Goal: Task Accomplishment & Management: Manage account settings

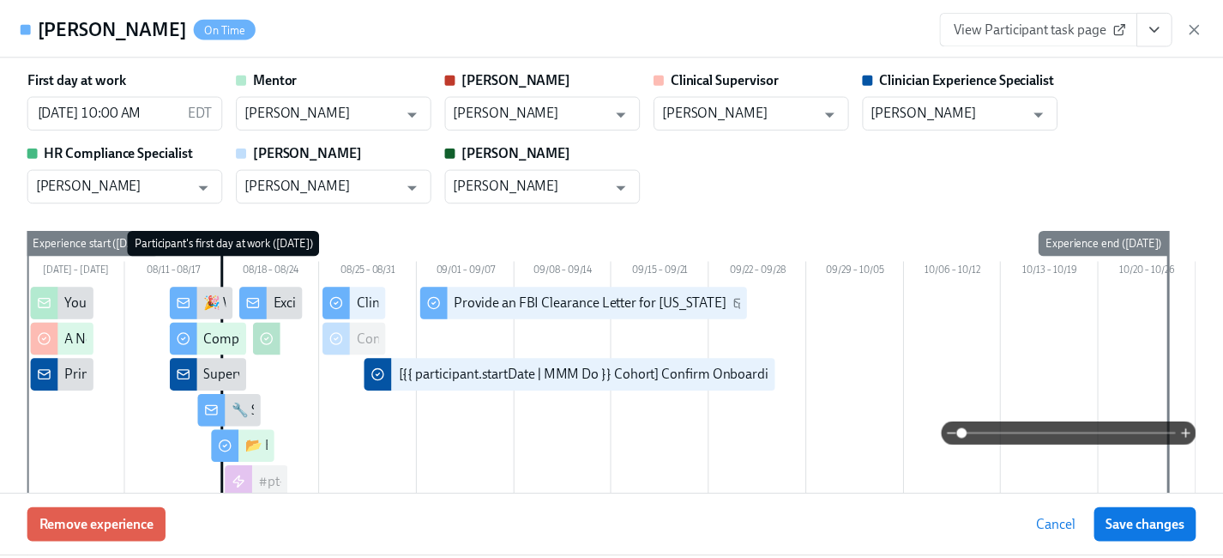
scroll to position [866, 0]
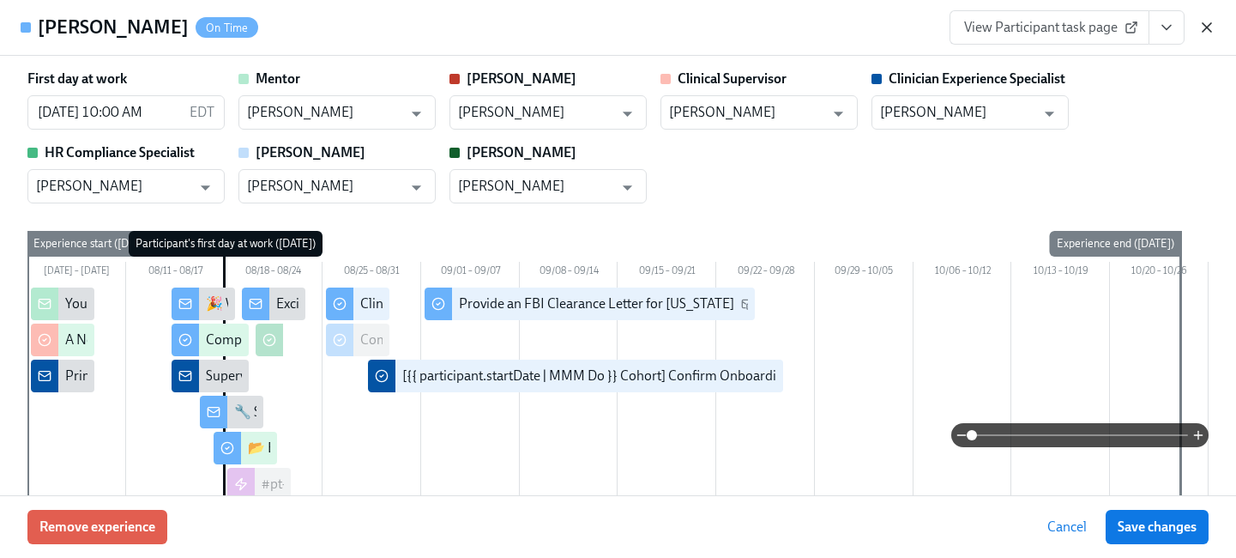
click at [1203, 23] on icon "button" at bounding box center [1207, 27] width 9 height 9
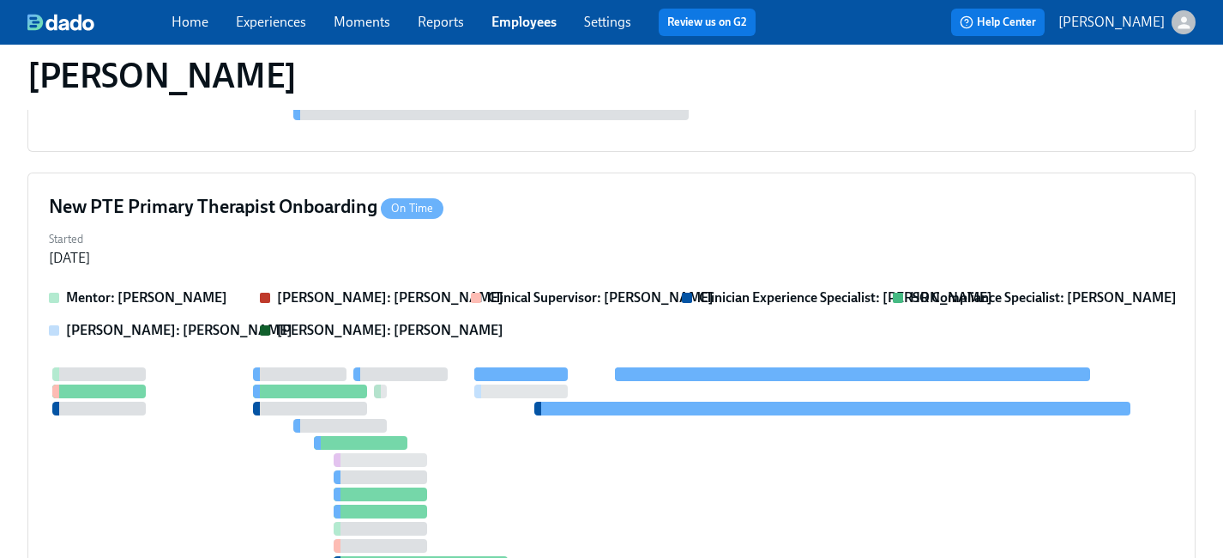
click at [539, 19] on link "Employees" at bounding box center [523, 22] width 65 height 16
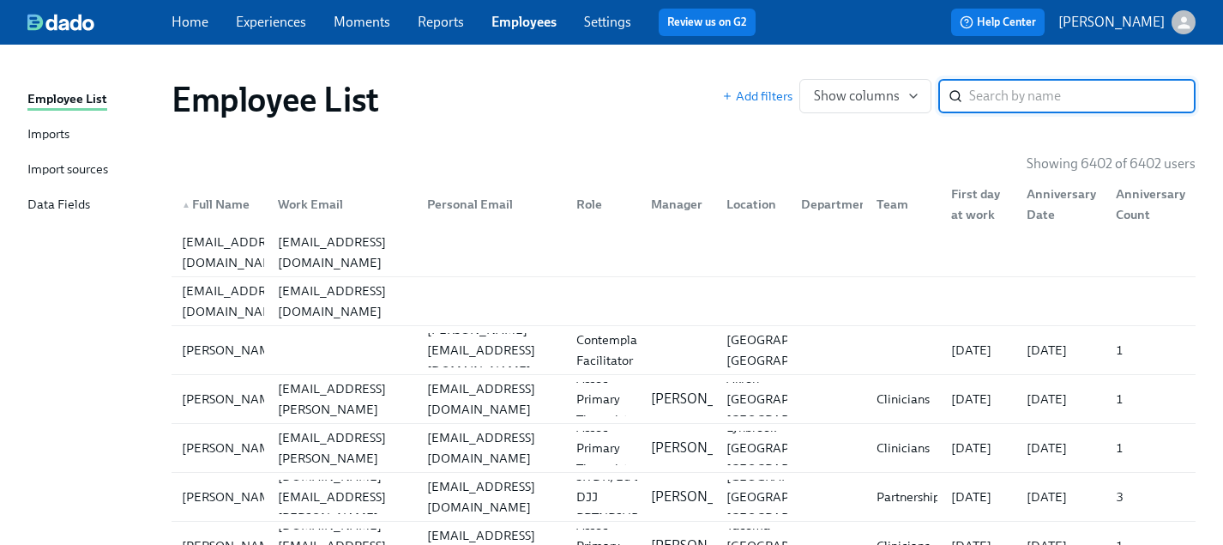
click at [1027, 84] on input "search" at bounding box center [1082, 96] width 226 height 34
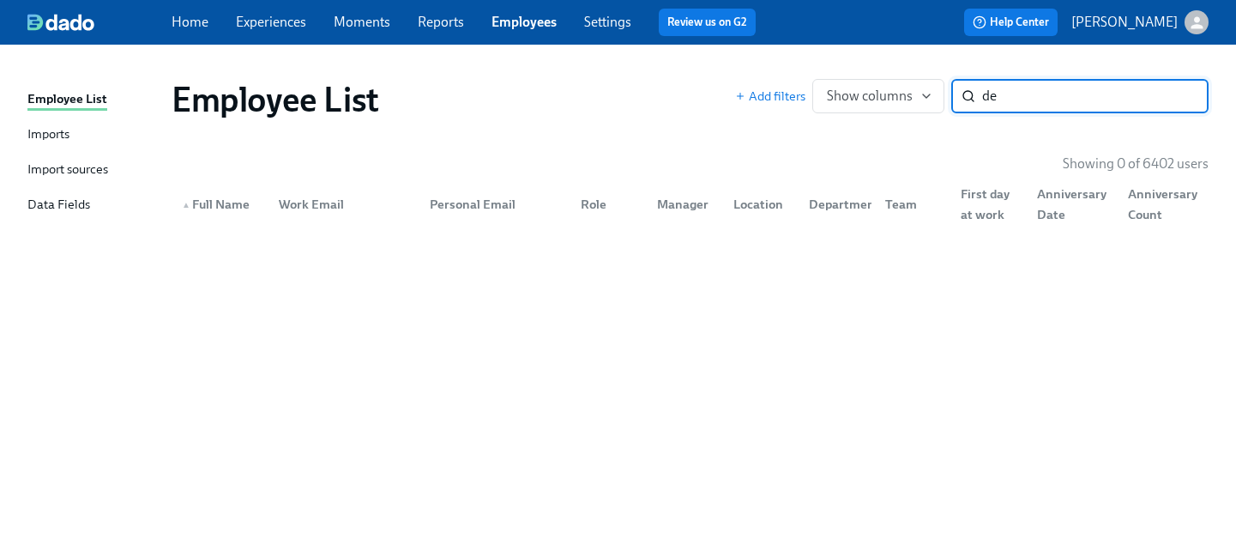
type input "d"
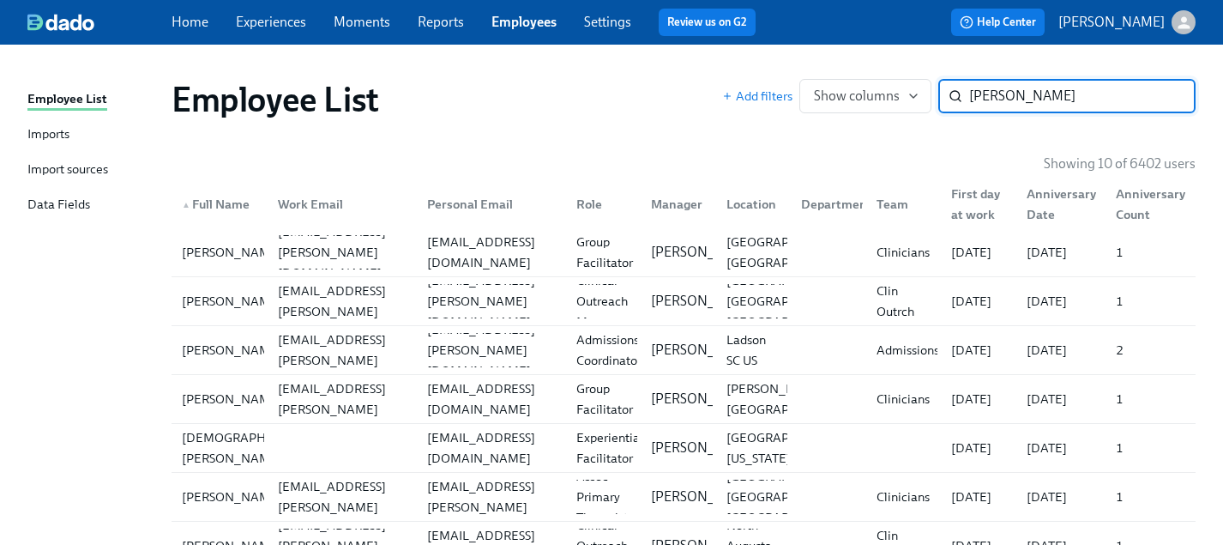
type input "[PERSON_NAME]"
click at [477, 442] on div "[EMAIL_ADDRESS][DOMAIN_NAME]" at bounding box center [491, 447] width 142 height 41
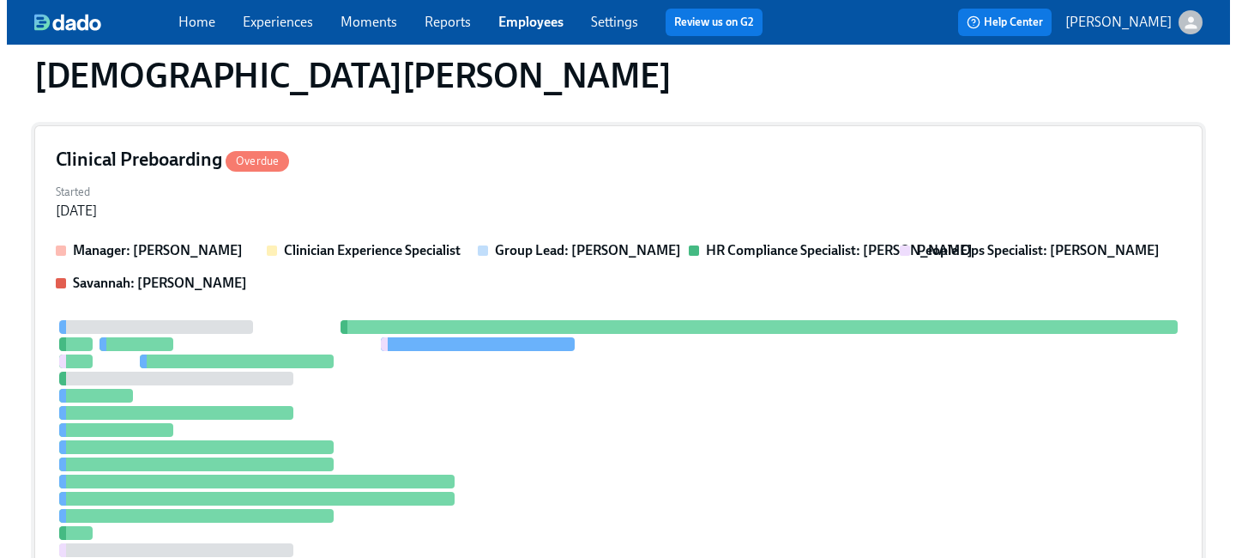
scroll to position [485, 0]
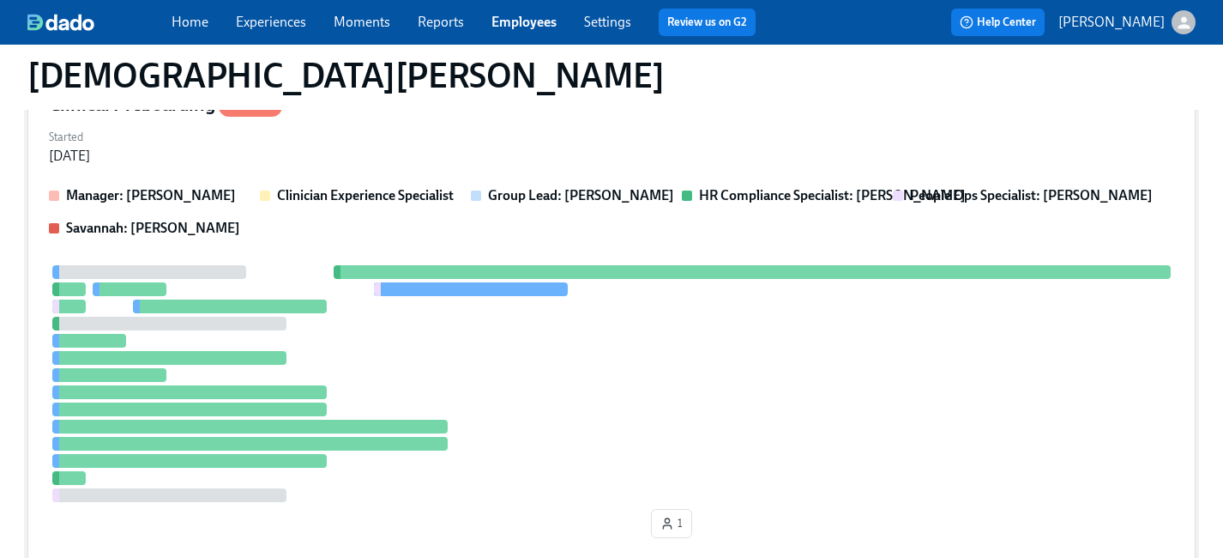
click at [600, 142] on div "Started [DATE]" at bounding box center [611, 144] width 1125 height 41
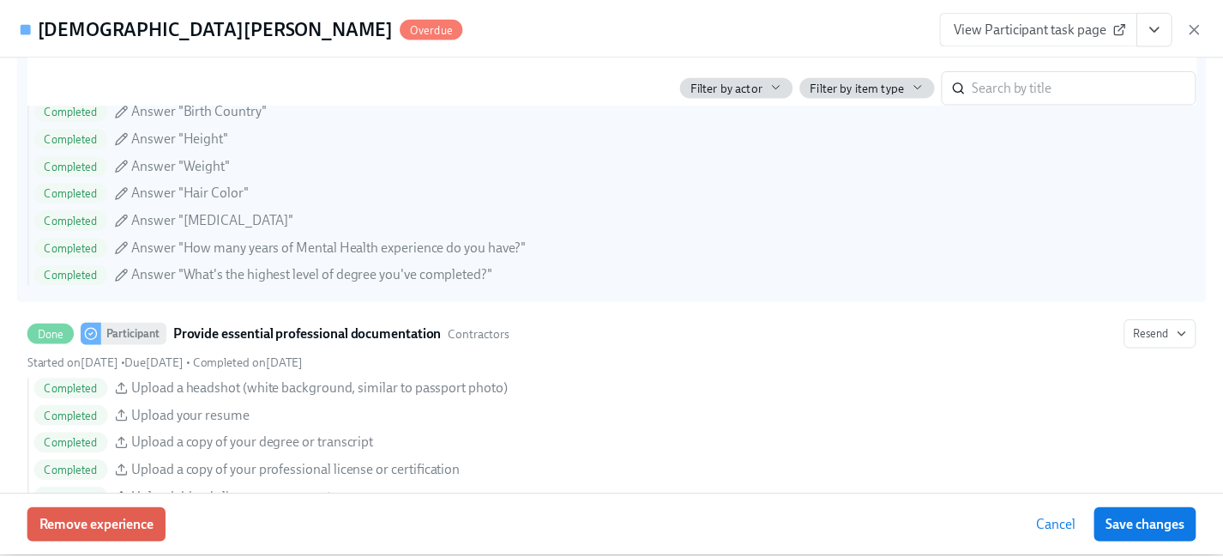
scroll to position [1865, 0]
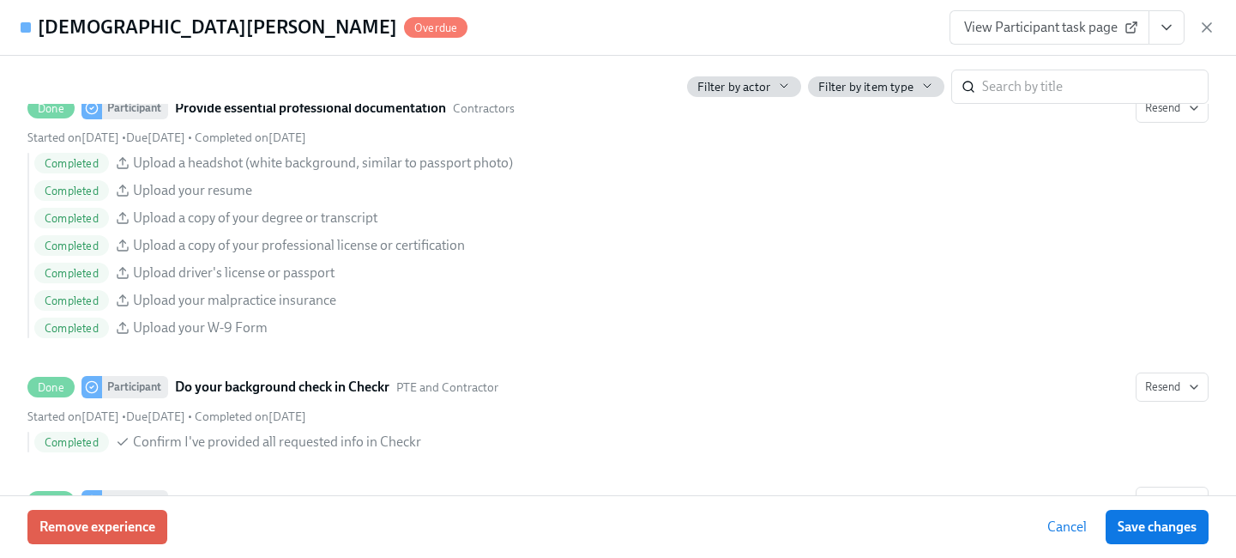
click at [1161, 24] on icon "View task page" at bounding box center [1166, 27] width 17 height 17
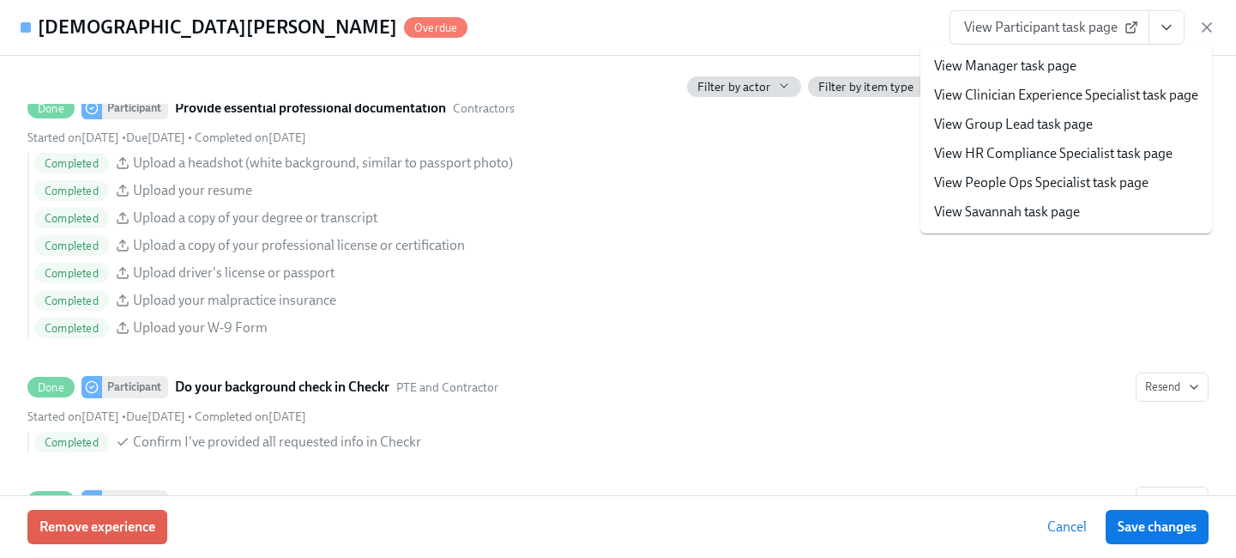
click at [1063, 183] on link "View People Ops Specialist task page" at bounding box center [1041, 182] width 214 height 19
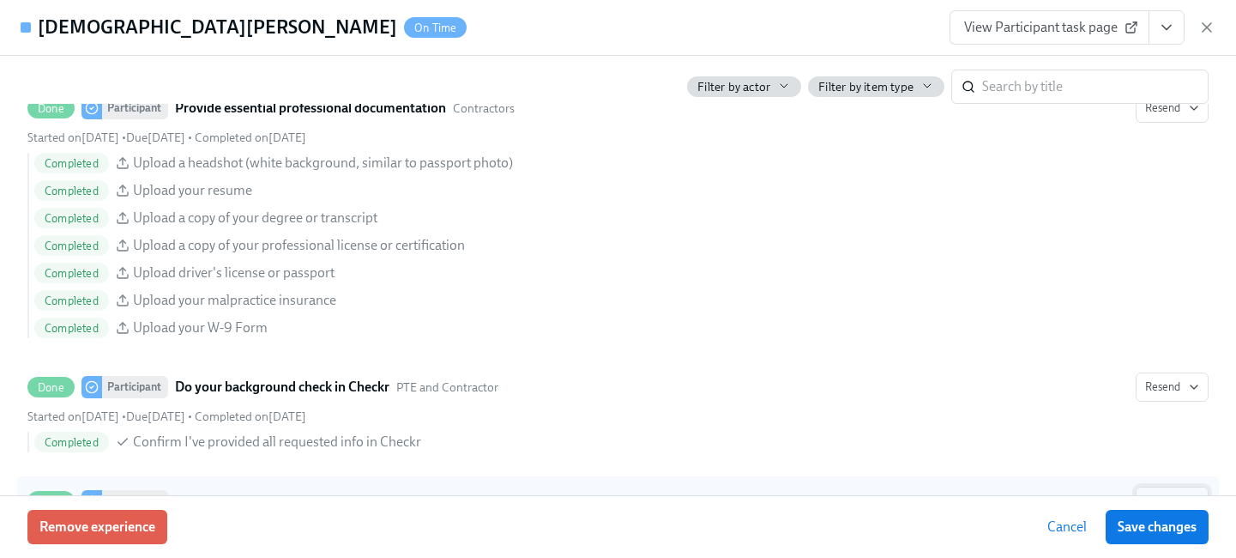
click at [1167, 528] on span "Save changes" at bounding box center [1157, 526] width 79 height 17
click at [1208, 22] on icon "button" at bounding box center [1206, 27] width 17 height 17
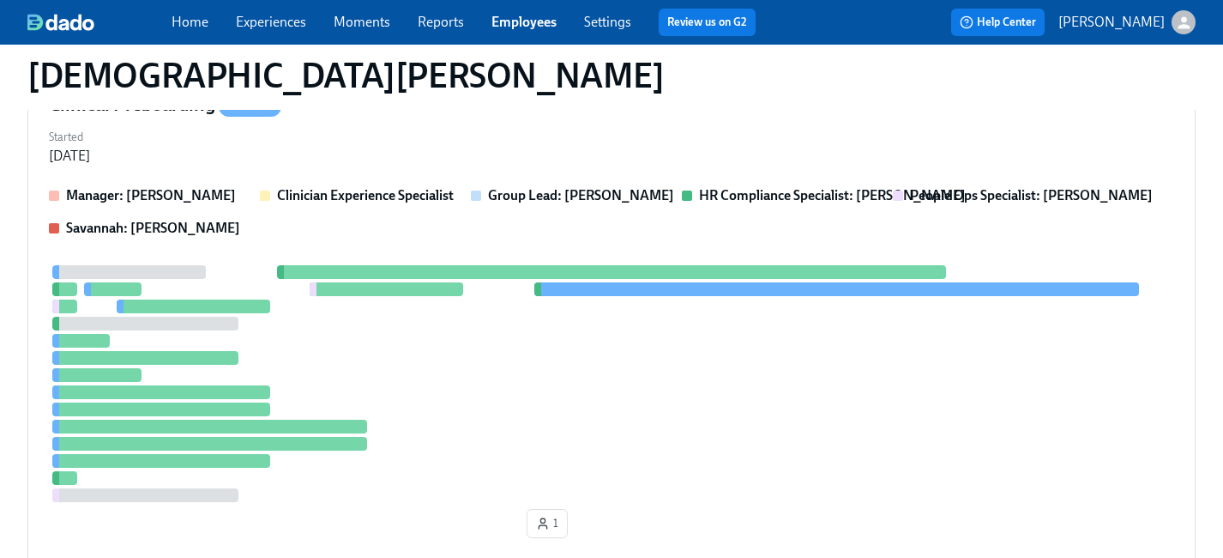
drag, startPoint x: 509, startPoint y: 24, endPoint x: 672, endPoint y: 40, distance: 163.8
click at [509, 24] on link "Employees" at bounding box center [523, 22] width 65 height 16
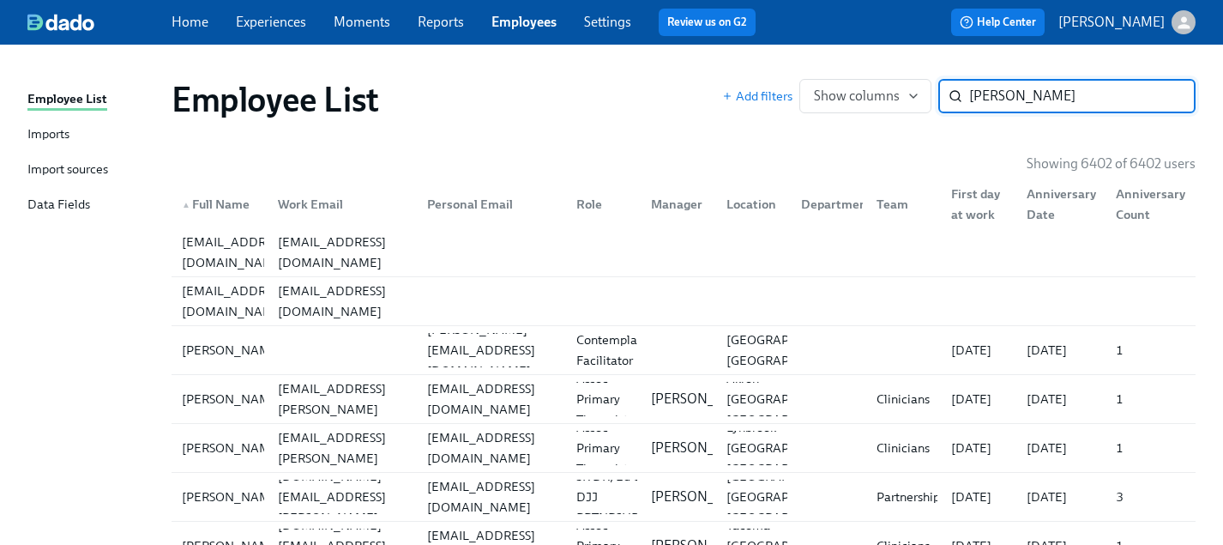
type input "[PERSON_NAME]"
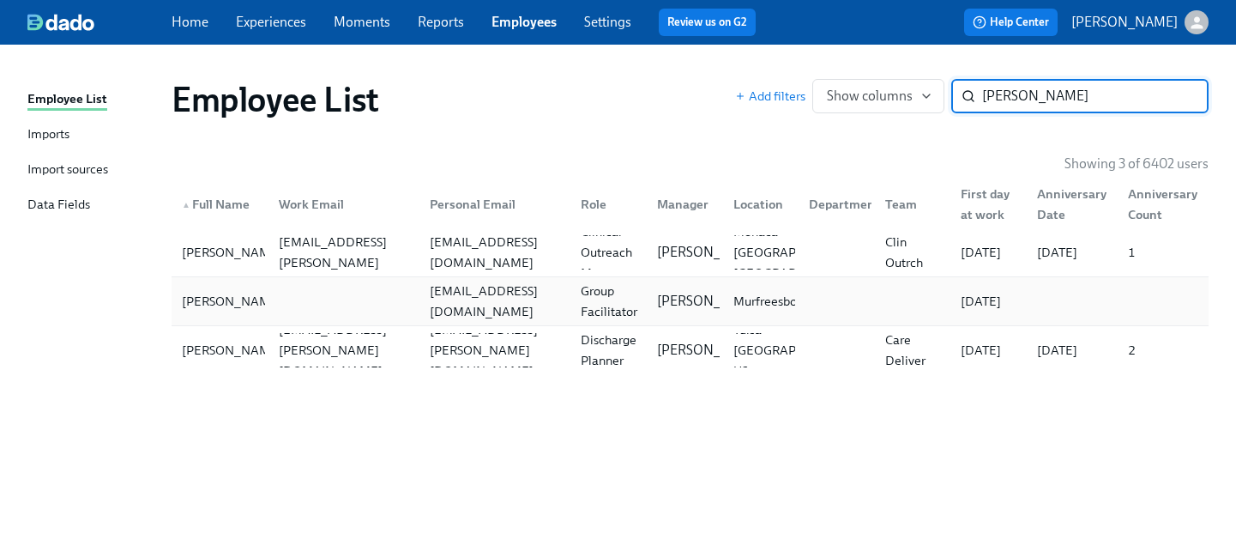
click at [532, 307] on div "[EMAIL_ADDRESS][DOMAIN_NAME]" at bounding box center [495, 300] width 144 height 41
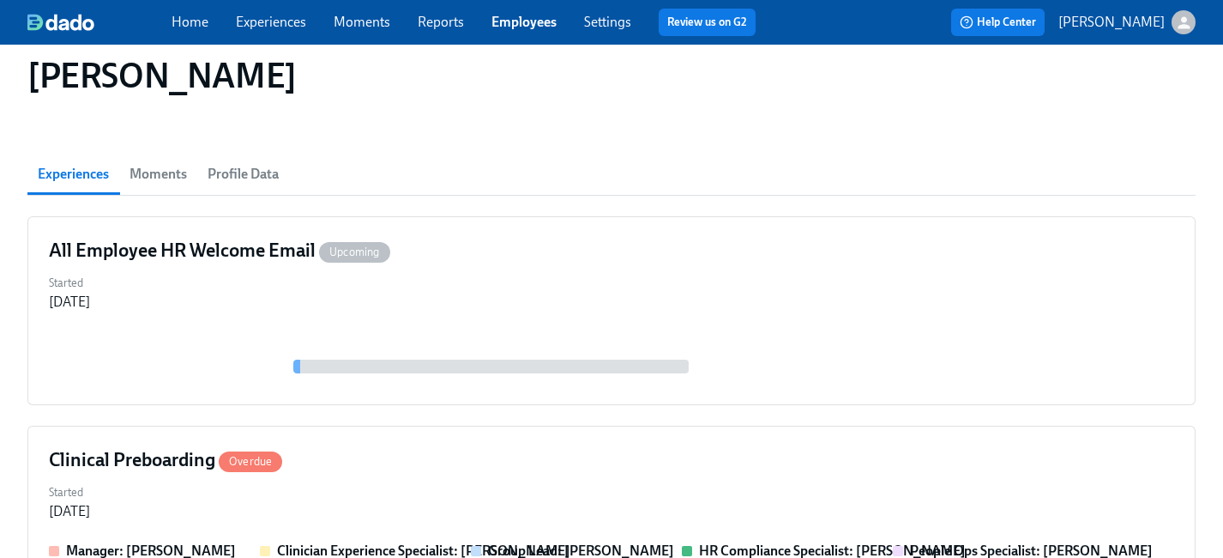
scroll to position [161, 0]
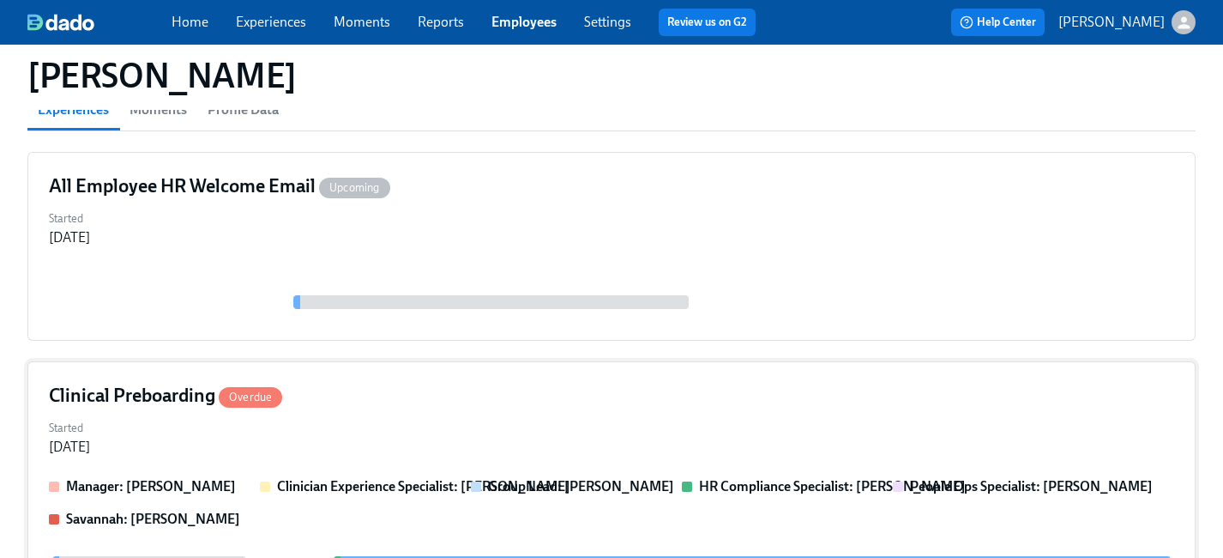
click at [541, 395] on div "Clinical Preboarding Overdue" at bounding box center [611, 396] width 1125 height 26
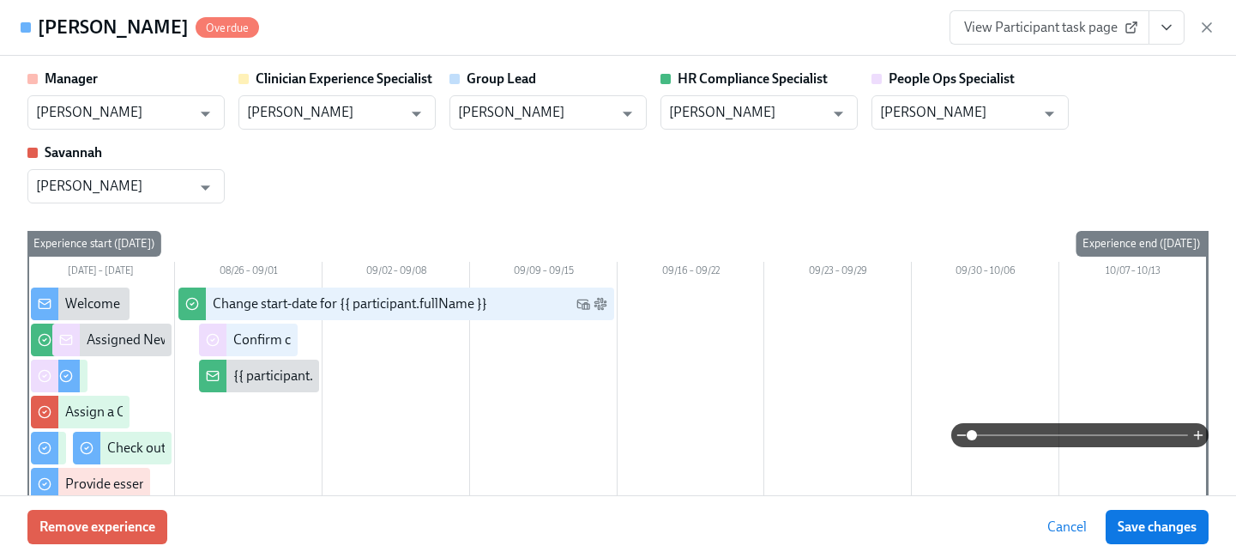
click at [1176, 23] on button "View task page" at bounding box center [1167, 27] width 36 height 34
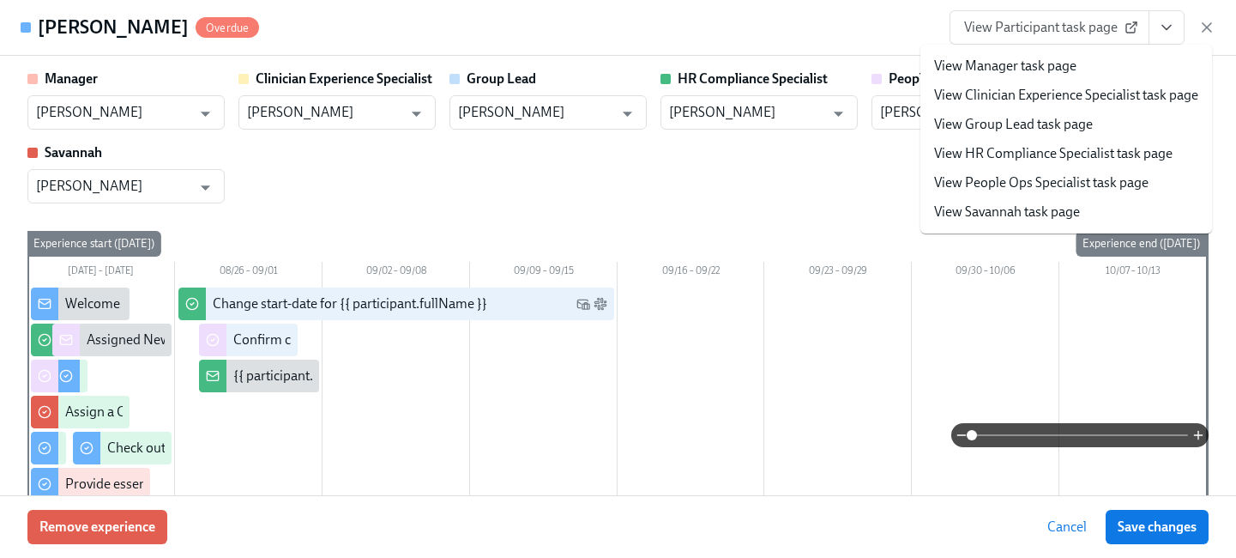
click at [1044, 175] on link "View People Ops Specialist task page" at bounding box center [1041, 182] width 214 height 19
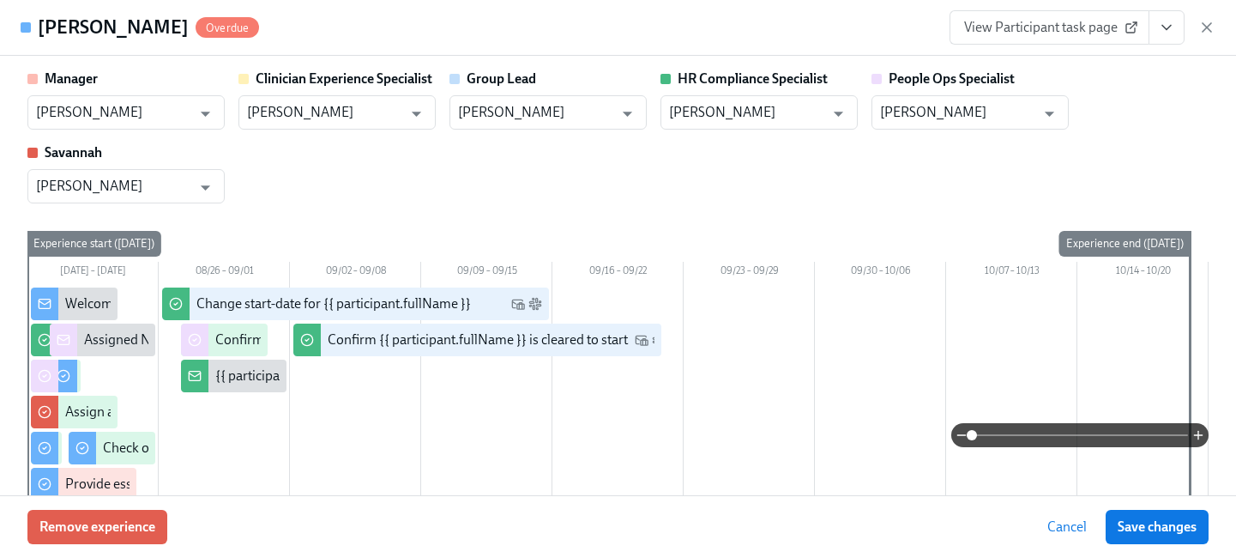
click at [1131, 515] on button "Save changes" at bounding box center [1157, 527] width 103 height 34
click at [1208, 27] on icon "button" at bounding box center [1207, 27] width 9 height 9
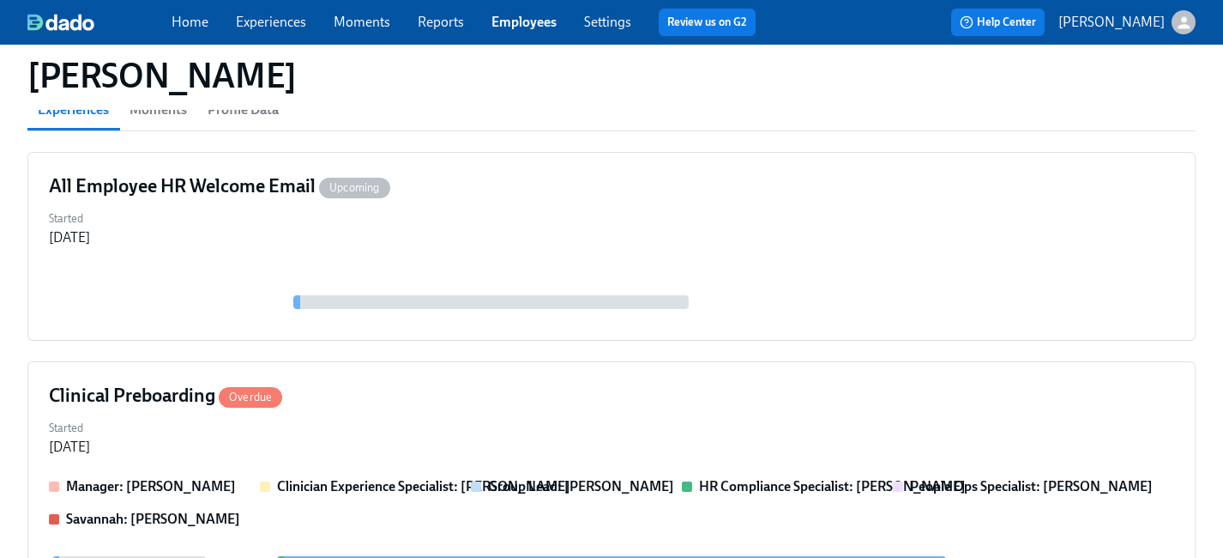
click at [528, 19] on link "Employees" at bounding box center [523, 22] width 65 height 16
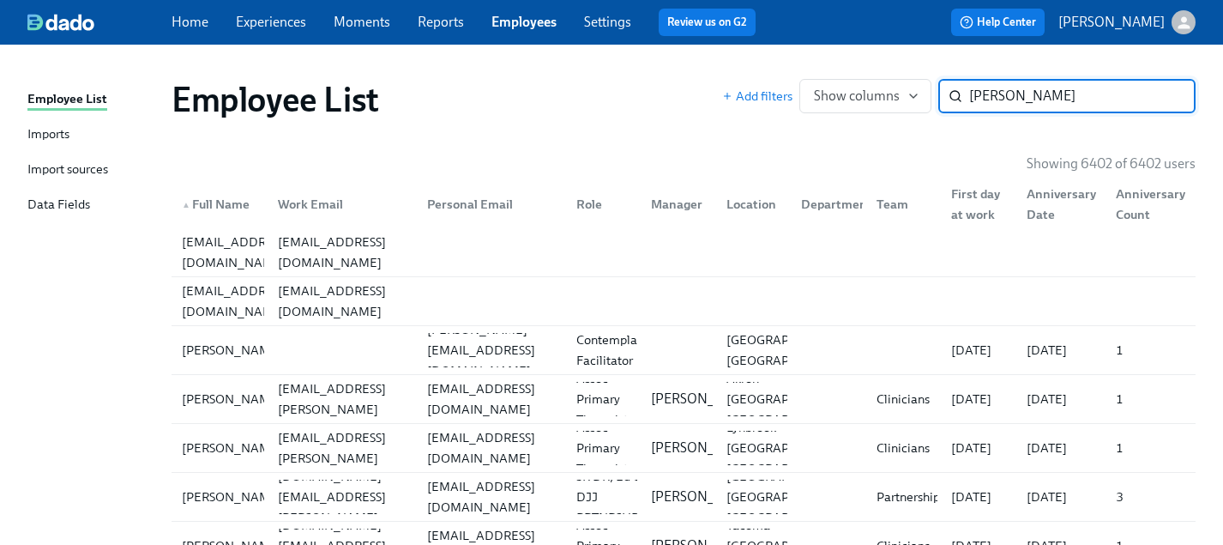
type input "[PERSON_NAME]"
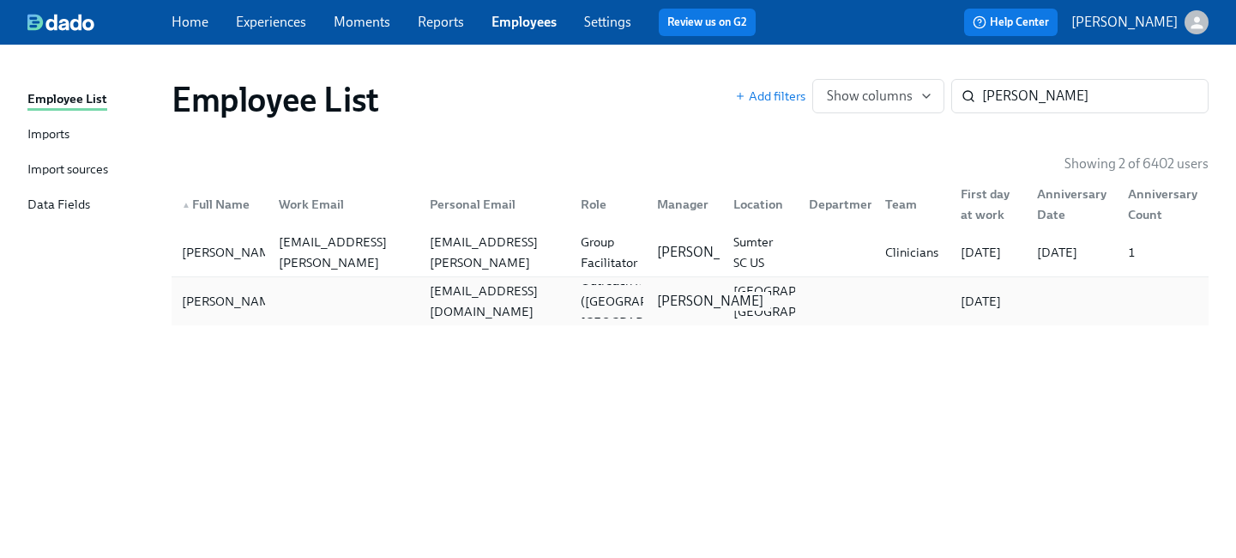
click at [696, 299] on p "[PERSON_NAME]" at bounding box center [710, 301] width 106 height 19
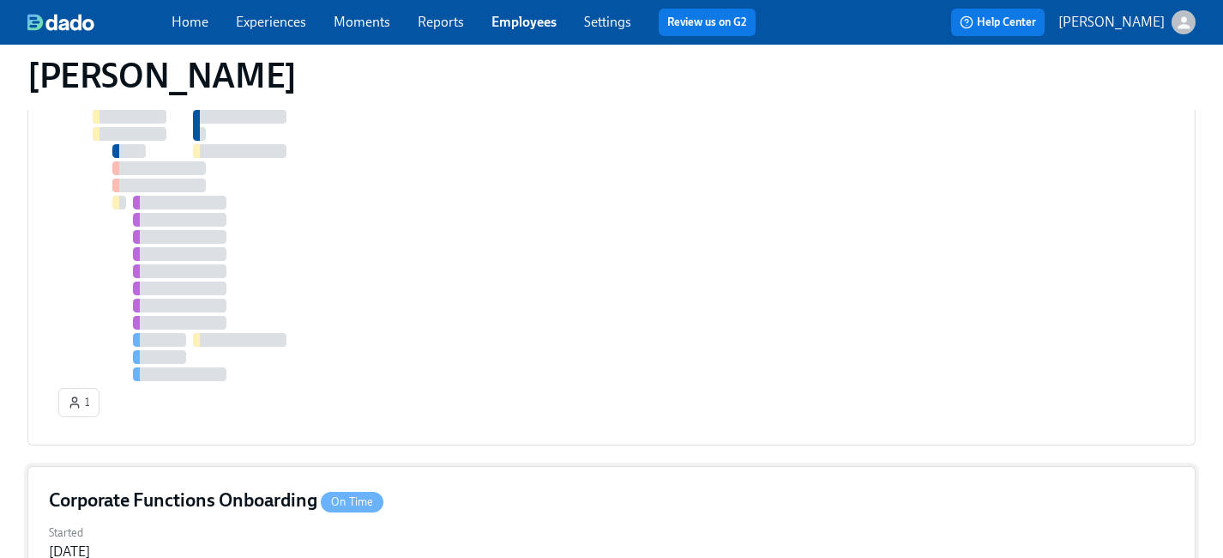
scroll to position [941, 0]
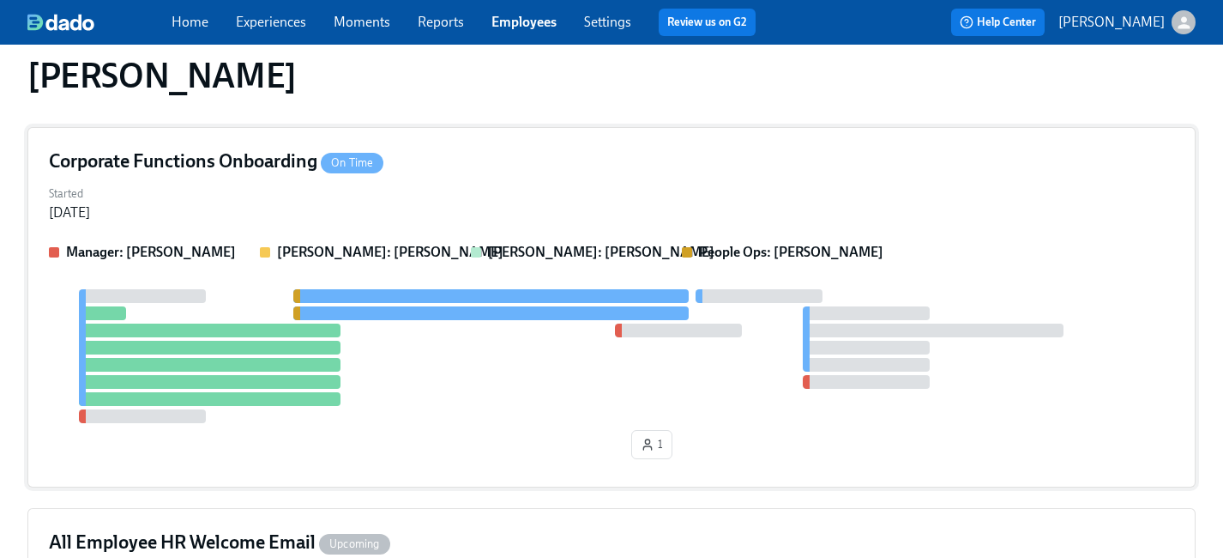
click at [755, 220] on div "Started [DATE]" at bounding box center [611, 201] width 1125 height 41
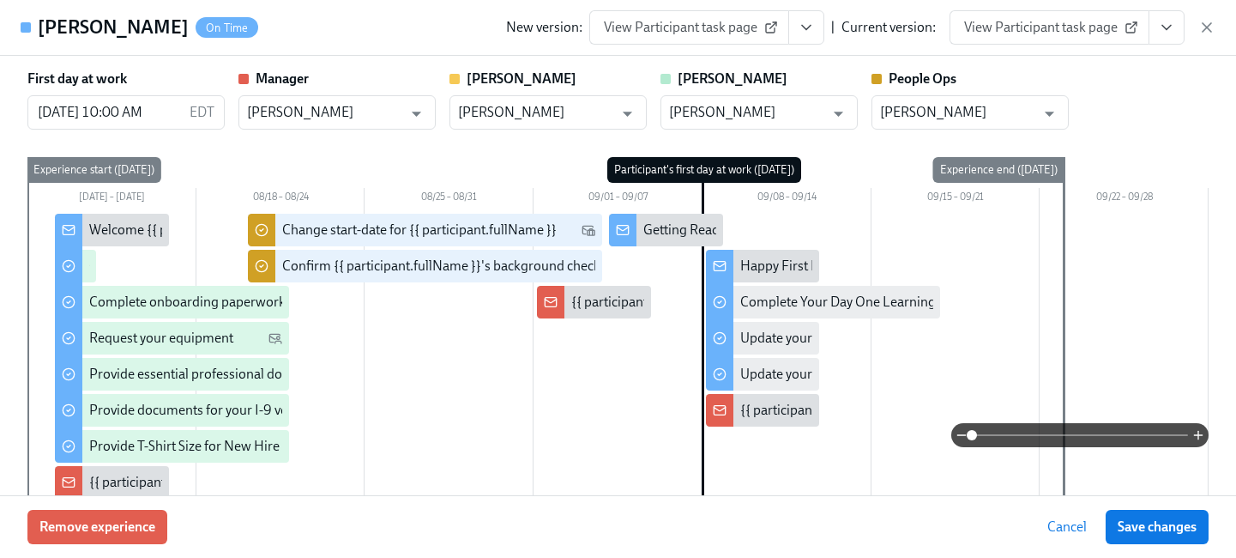
click at [1161, 31] on icon "View task page" at bounding box center [1166, 27] width 17 height 17
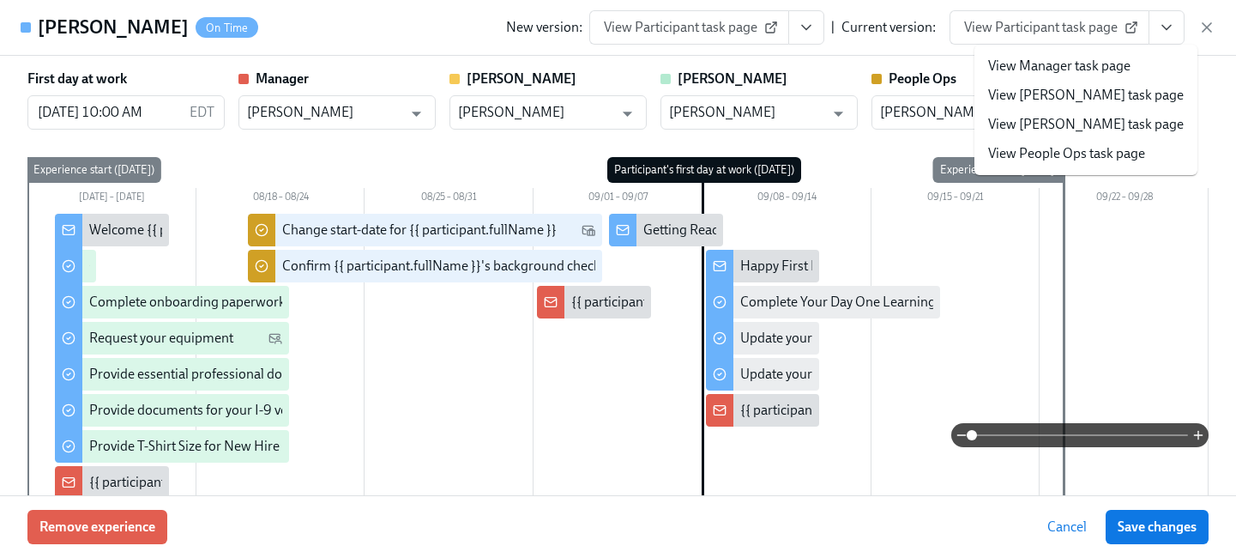
click at [1074, 153] on link "View People Ops task page" at bounding box center [1066, 153] width 157 height 19
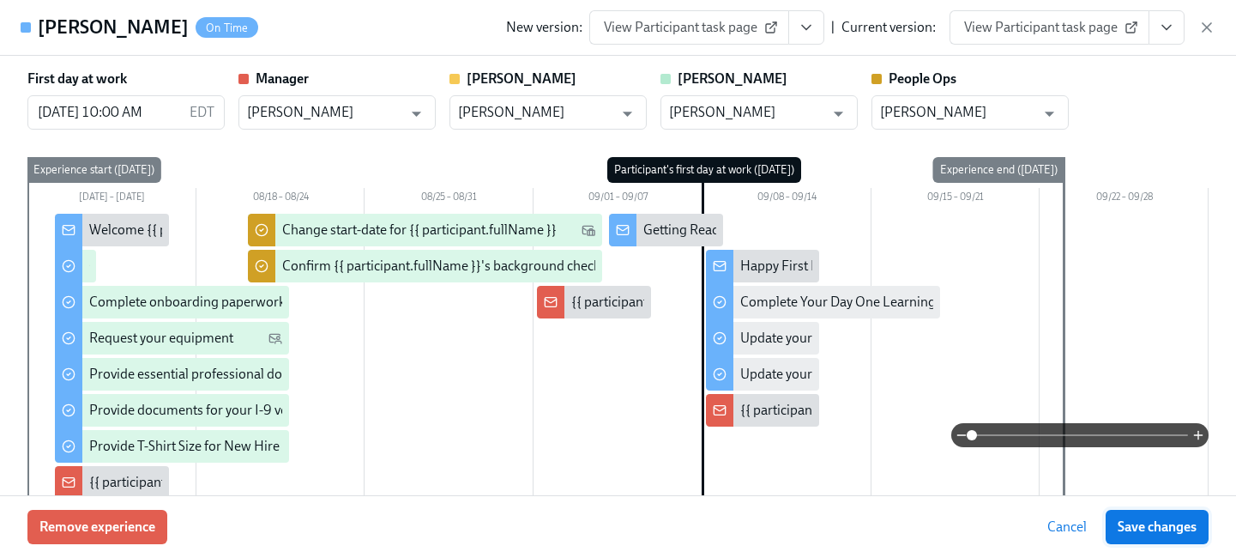
click at [1155, 511] on button "Save changes" at bounding box center [1157, 527] width 103 height 34
click at [1203, 26] on icon "button" at bounding box center [1206, 27] width 17 height 17
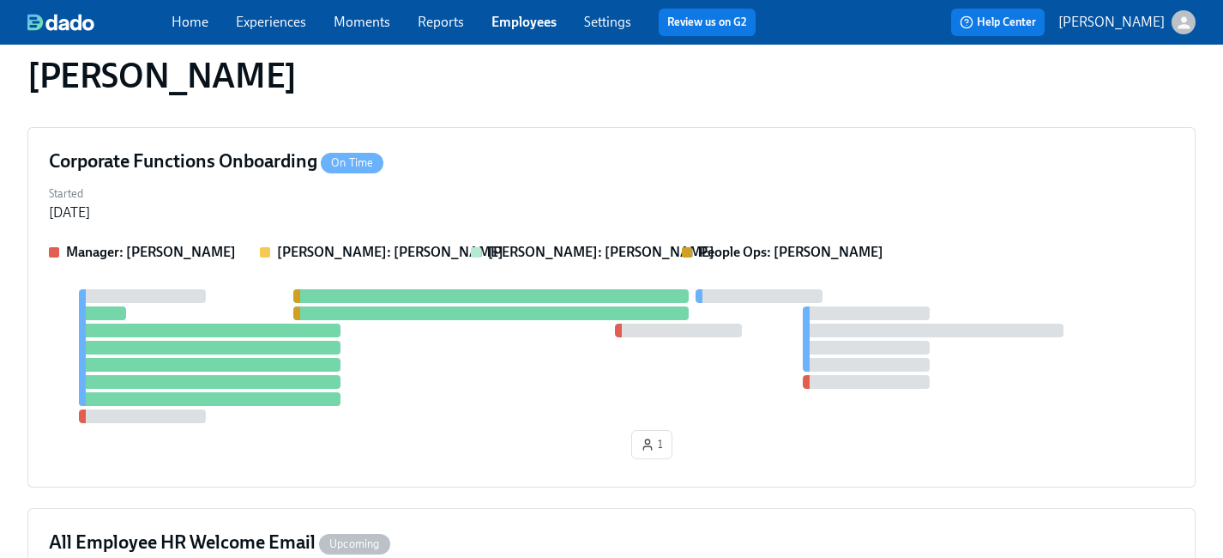
click at [535, 27] on link "Employees" at bounding box center [523, 22] width 65 height 16
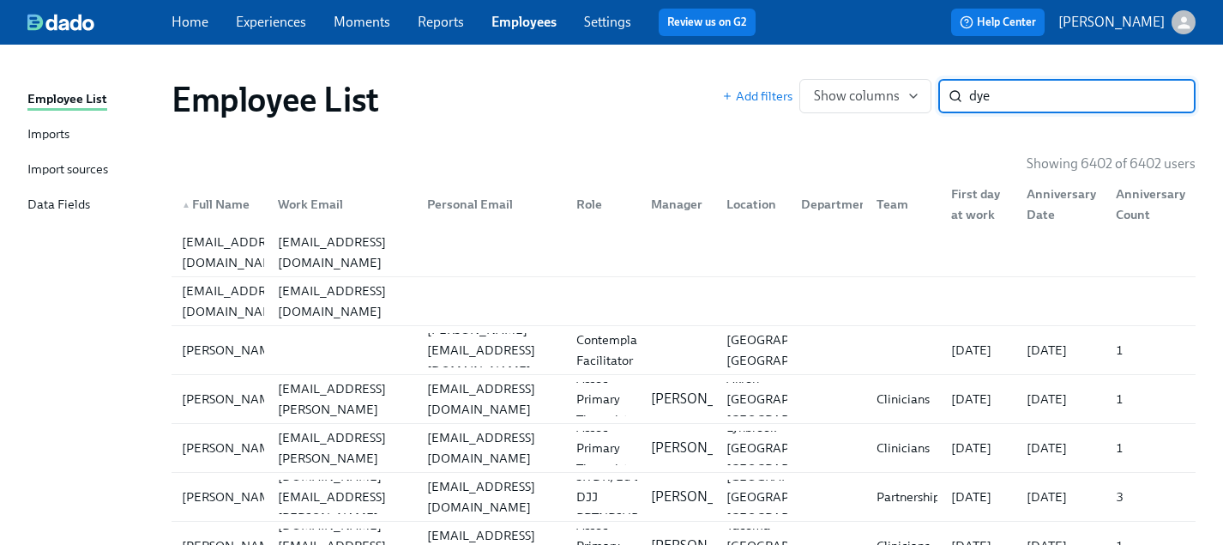
type input "dye"
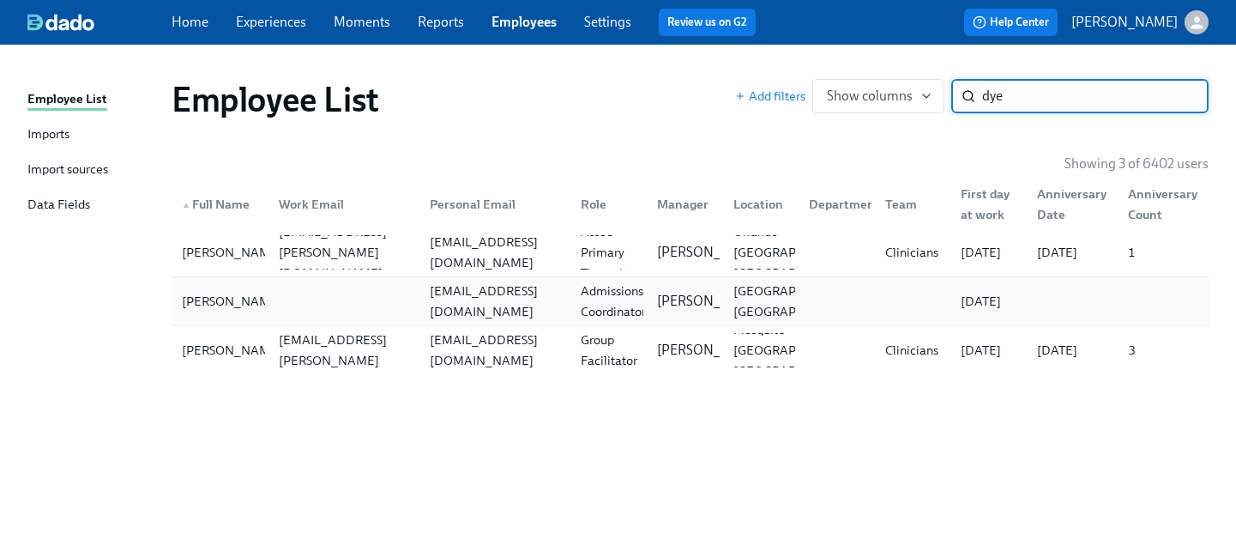
click at [459, 285] on div "[EMAIL_ADDRESS][DOMAIN_NAME]" at bounding box center [491, 301] width 151 height 34
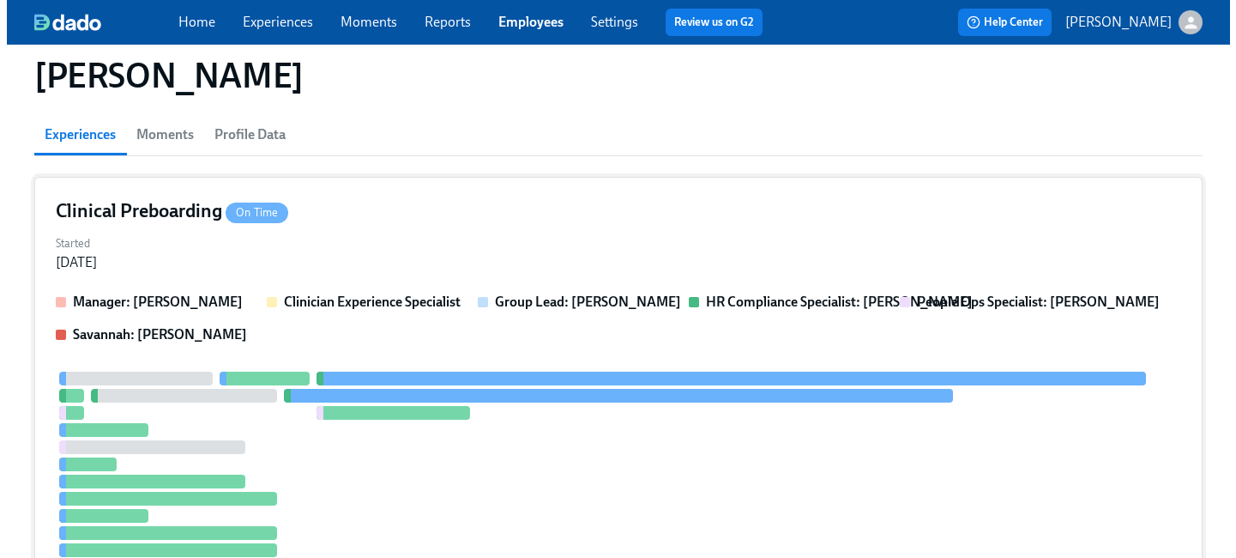
scroll to position [325, 0]
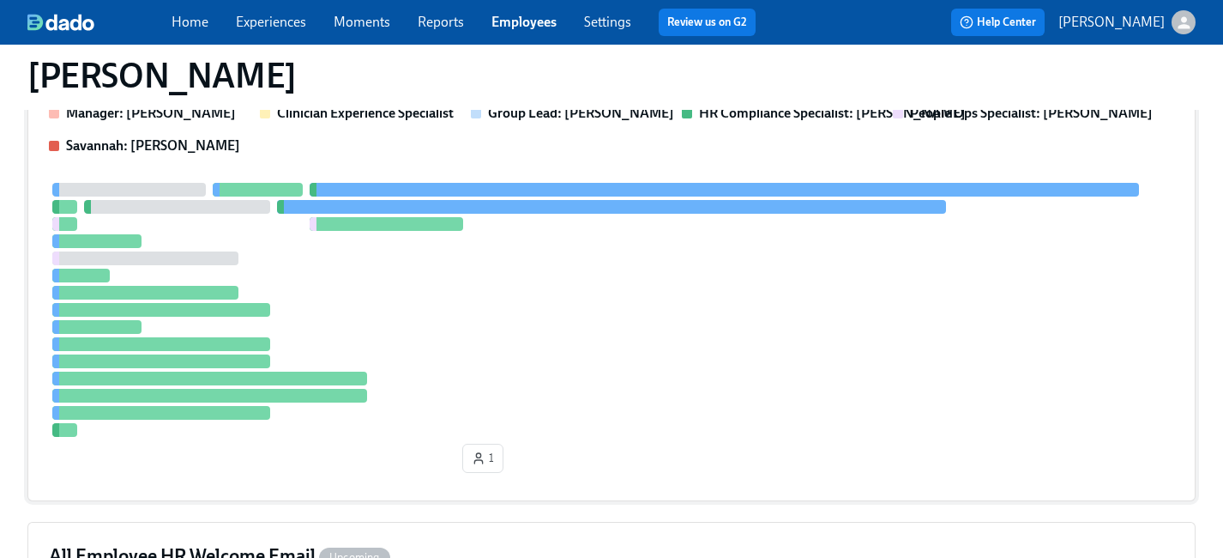
click at [852, 126] on div "Manager: [PERSON_NAME] Clinician Experience Specialist Group Lead: [PERSON_NAME…" at bounding box center [611, 129] width 1125 height 51
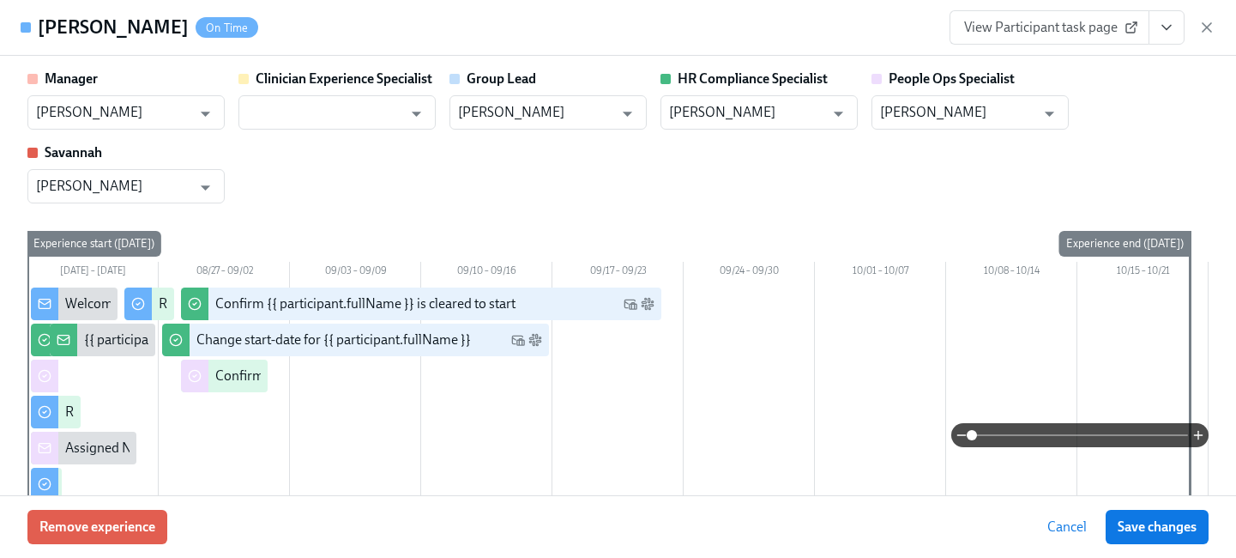
click at [1161, 24] on icon "View task page" at bounding box center [1166, 27] width 17 height 17
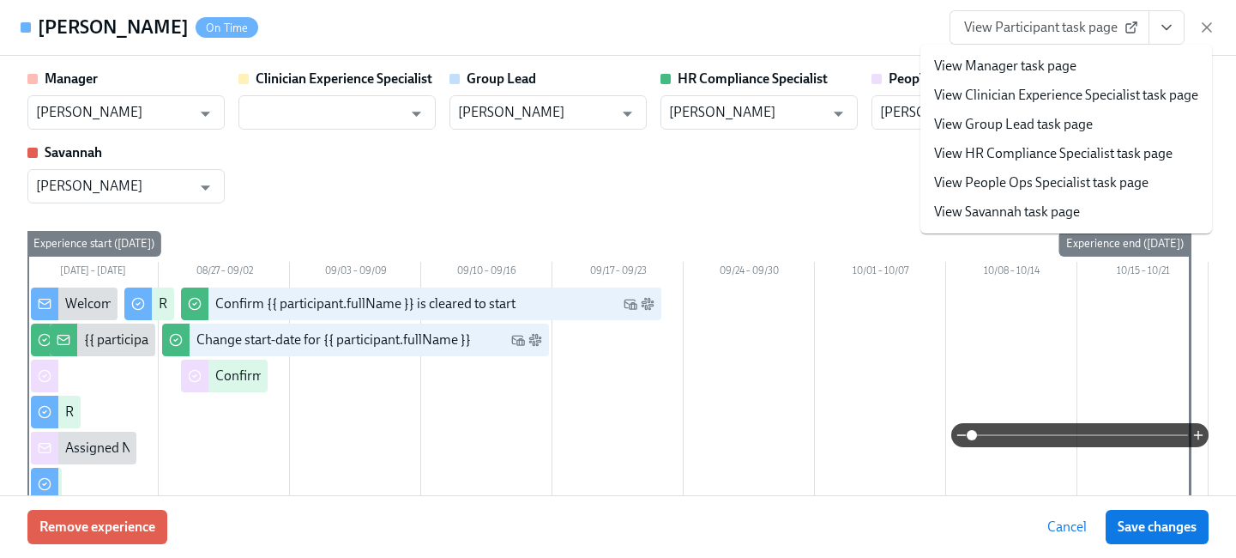
click at [1059, 181] on link "View People Ops Specialist task page" at bounding box center [1041, 182] width 214 height 19
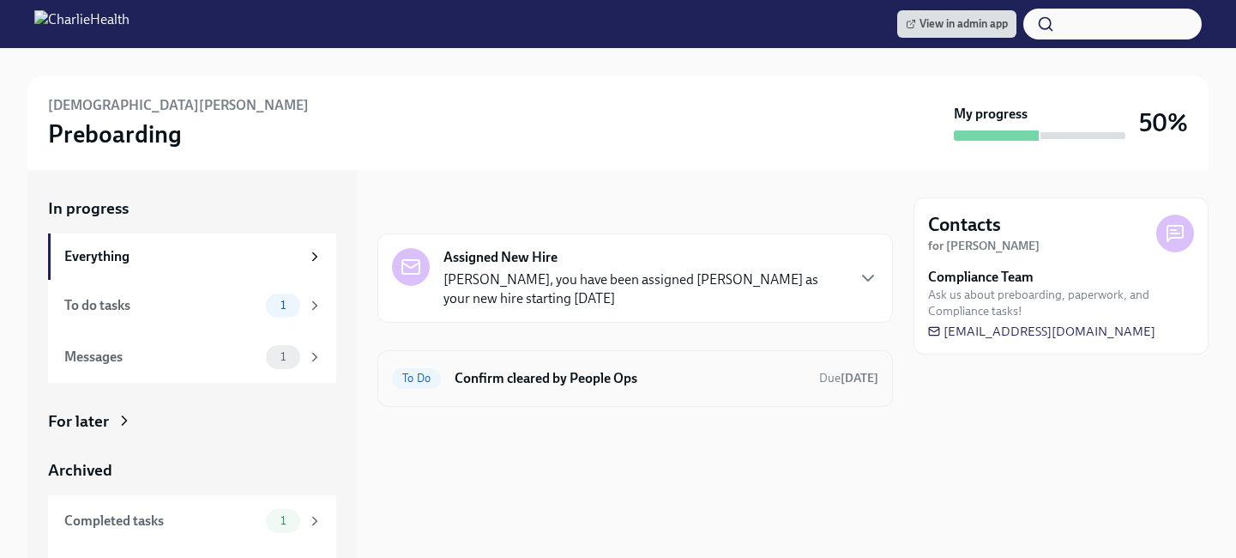
click at [512, 370] on h6 "Confirm cleared by People Ops" at bounding box center [630, 378] width 351 height 19
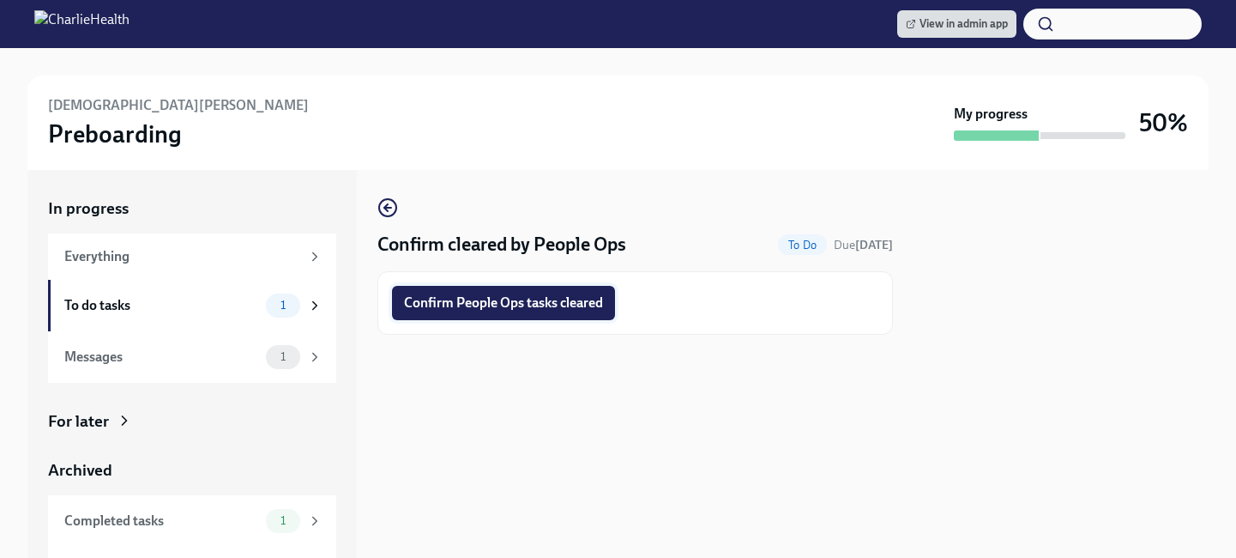
click at [487, 301] on span "Confirm People Ops tasks cleared" at bounding box center [503, 302] width 199 height 17
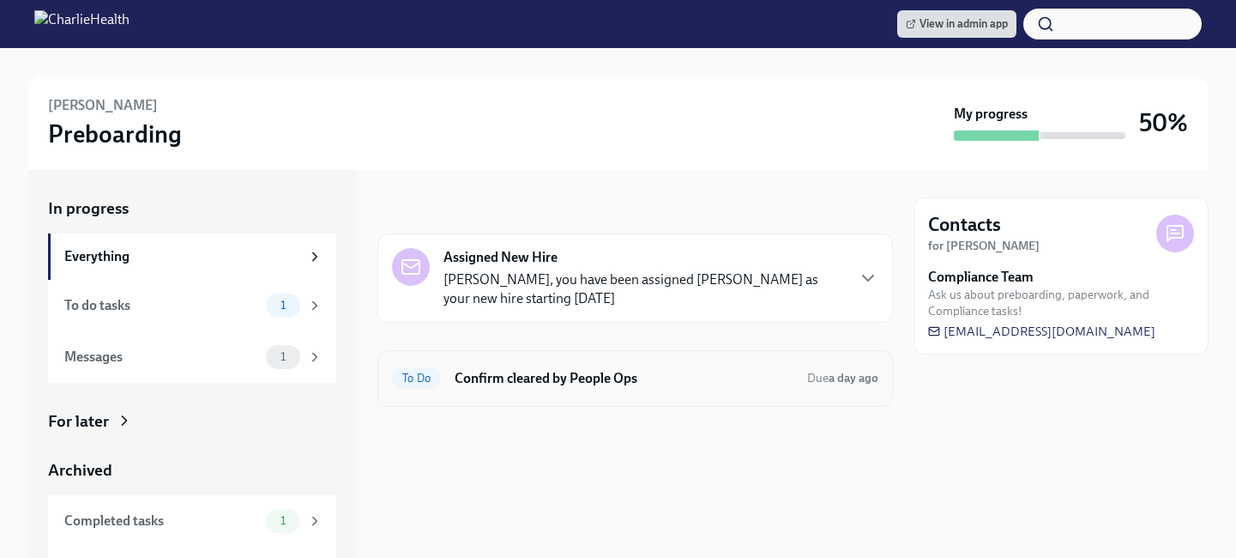
click at [524, 365] on div "To Do Confirm cleared by People Ops Due a day ago" at bounding box center [635, 378] width 486 height 27
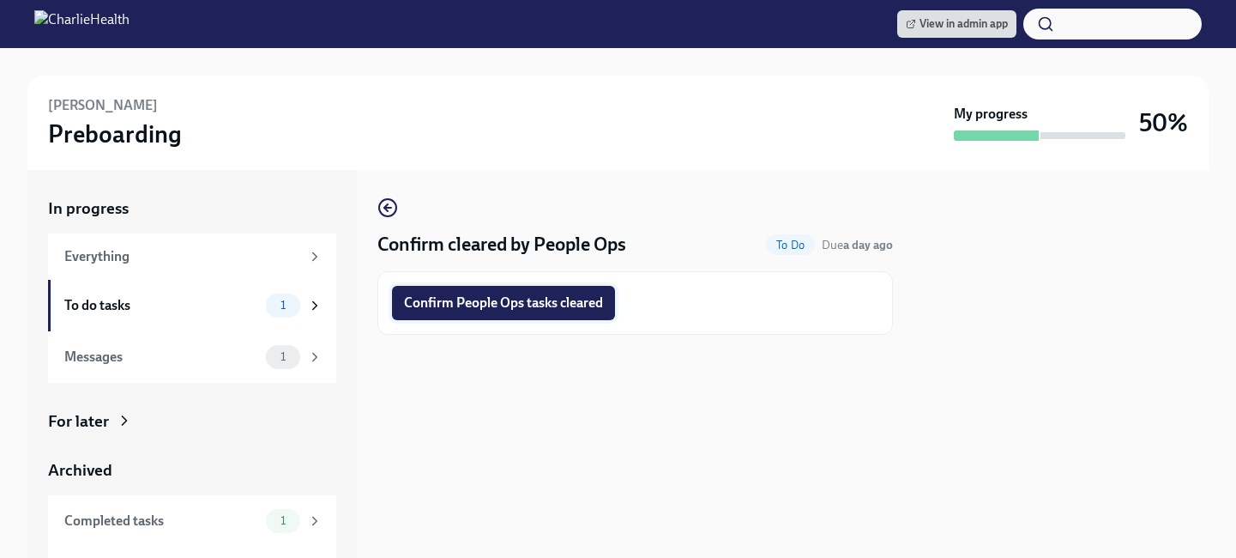
click at [528, 301] on span "Confirm People Ops tasks cleared" at bounding box center [503, 302] width 199 height 17
